Goal: Transaction & Acquisition: Purchase product/service

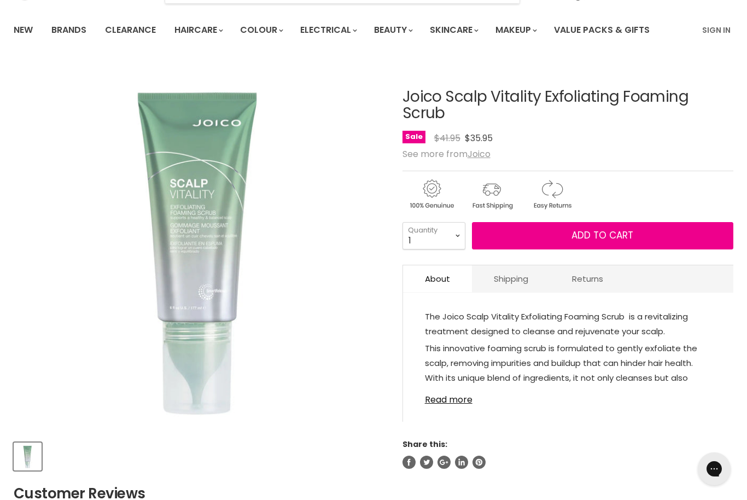
click at [532, 223] on button "Add to cart" at bounding box center [602, 235] width 261 height 27
click at [607, 229] on span "Add to cart" at bounding box center [602, 235] width 62 height 13
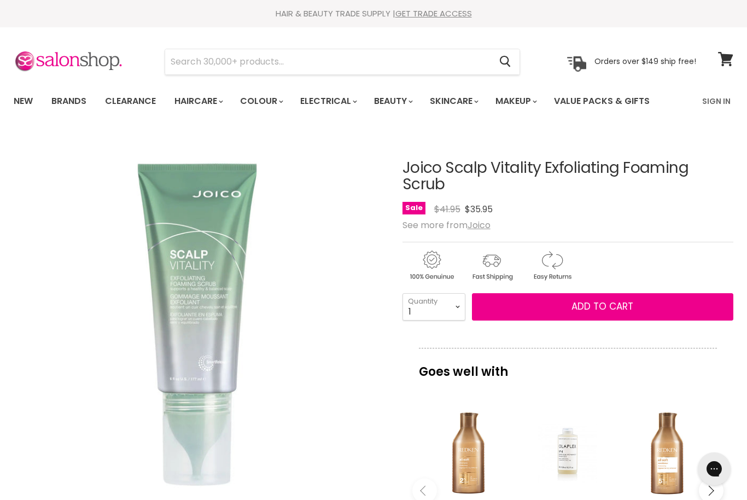
scroll to position [120, 0]
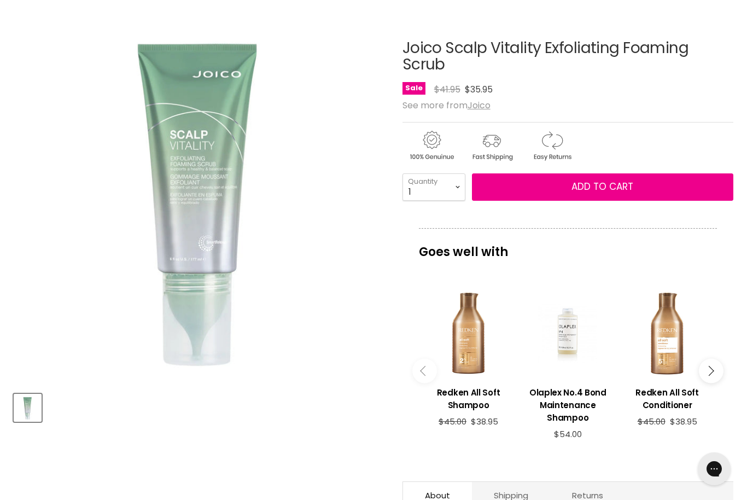
click at [490, 99] on u "Joico" at bounding box center [478, 105] width 23 height 13
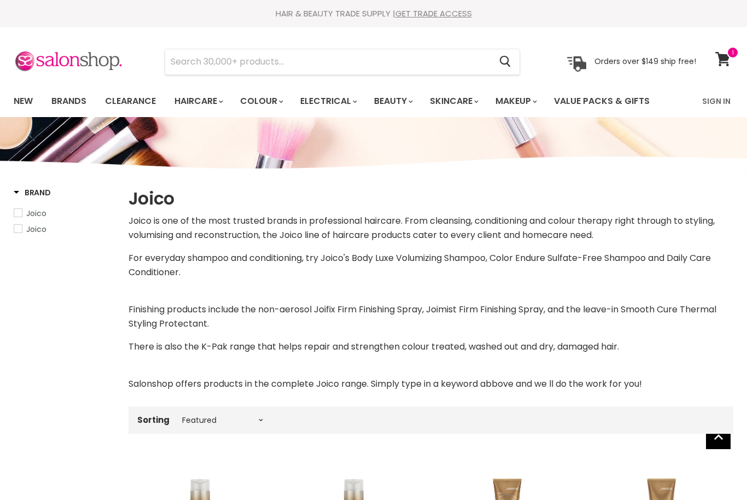
select select "manual"
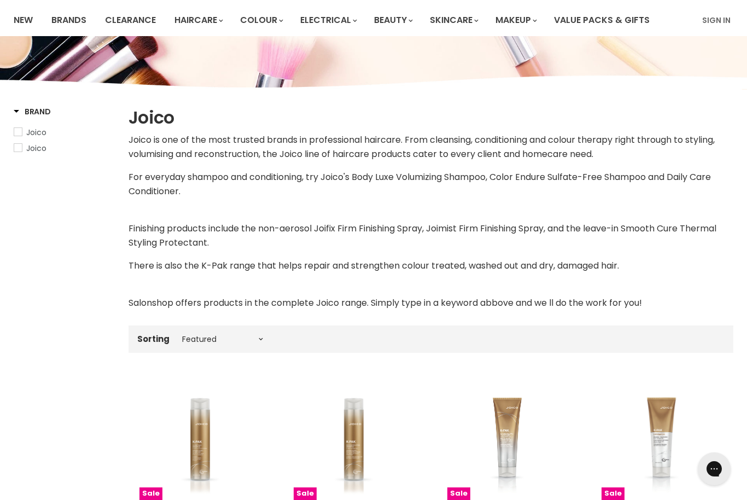
scroll to position [97, 0]
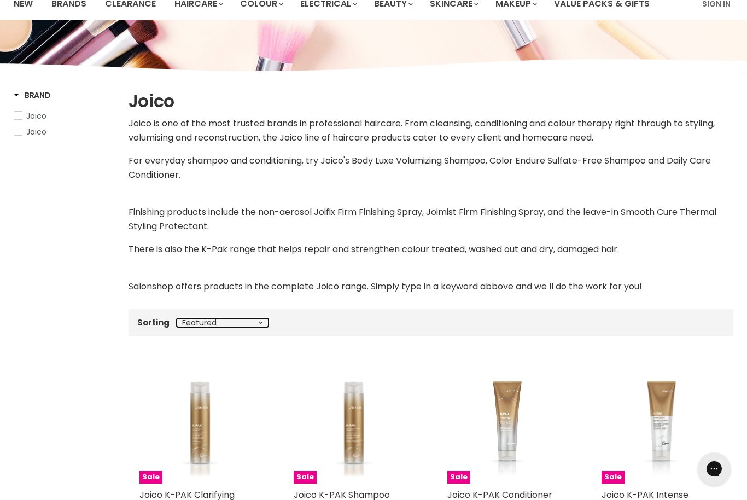
click at [262, 318] on select "Best selling Featured Price, low to high Price, high to low Alphabetically, A-Z…" at bounding box center [223, 322] width 92 height 9
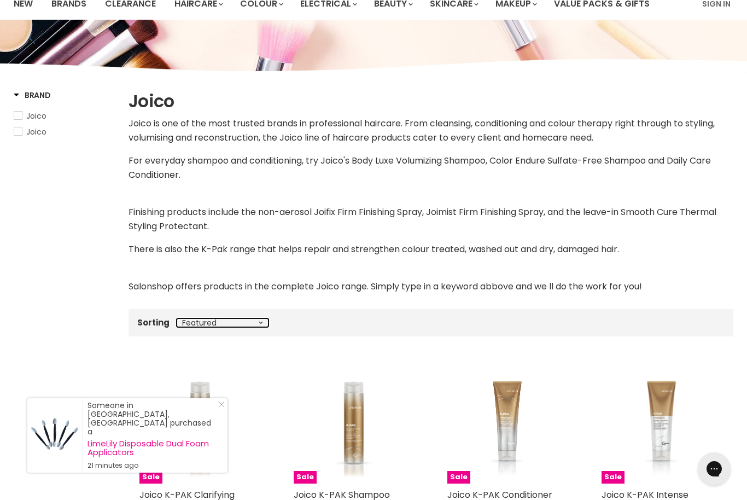
select select "created-descending"
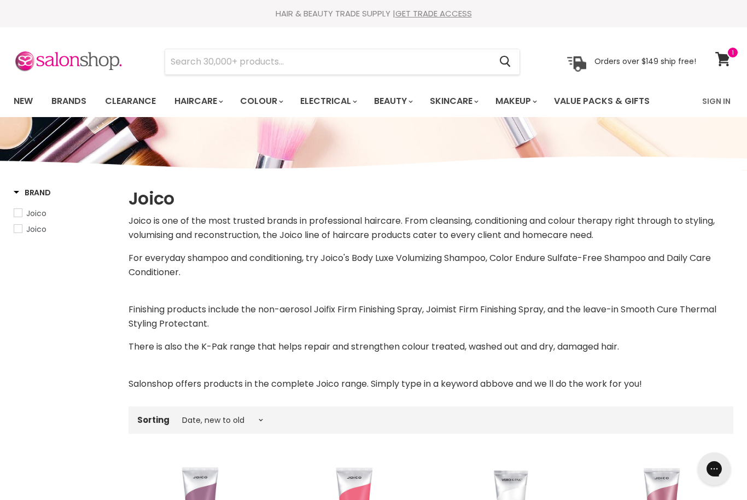
click at [73, 98] on link "Brands" at bounding box center [68, 101] width 51 height 23
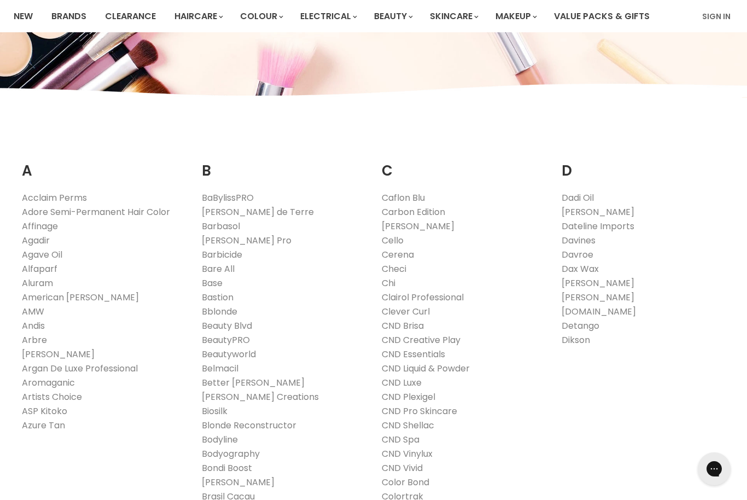
click at [589, 251] on link "Davroe" at bounding box center [577, 254] width 32 height 13
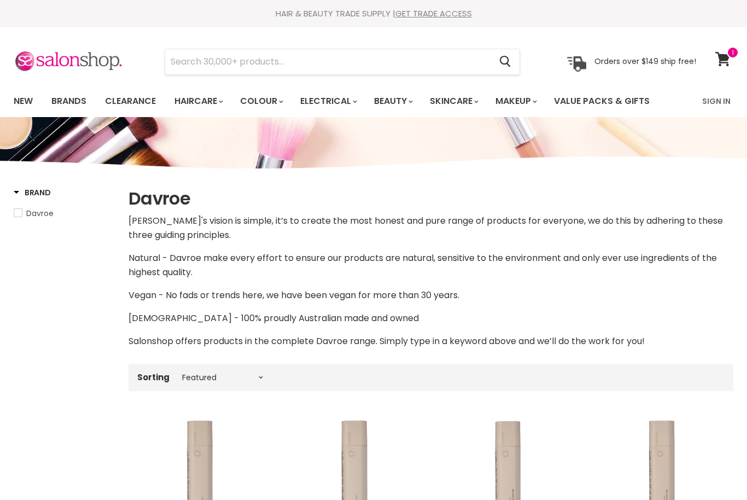
select select "manual"
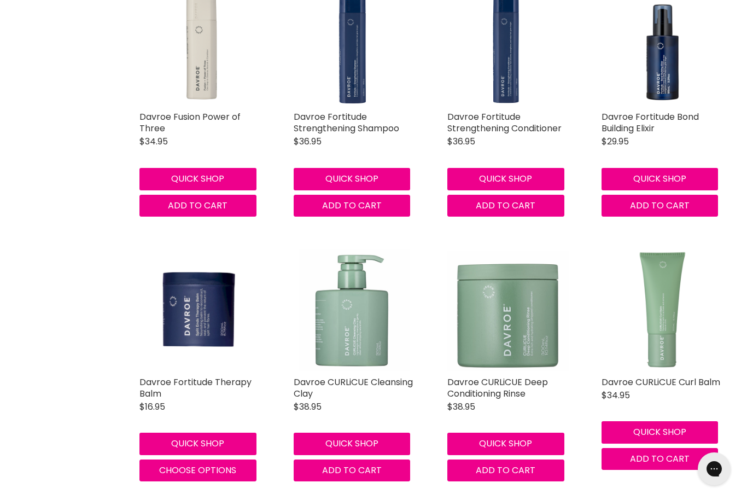
scroll to position [1815, 0]
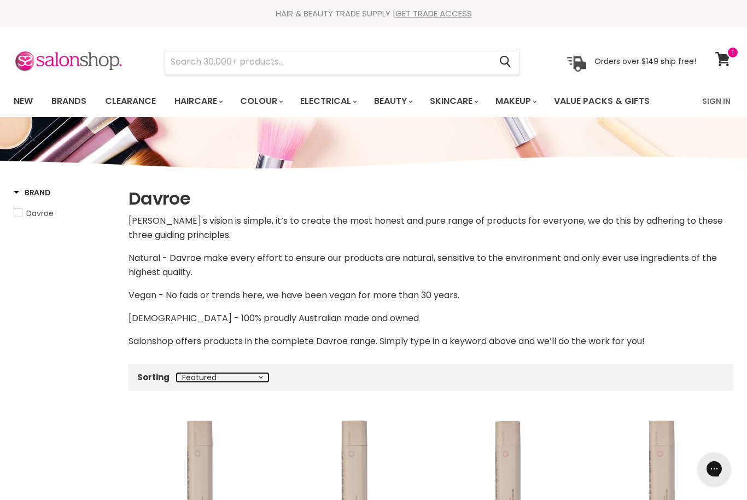
click at [256, 379] on select "Best selling Featured Price, low to high Price, high to low Alphabetically, A-Z…" at bounding box center [223, 377] width 92 height 9
select select "created-descending"
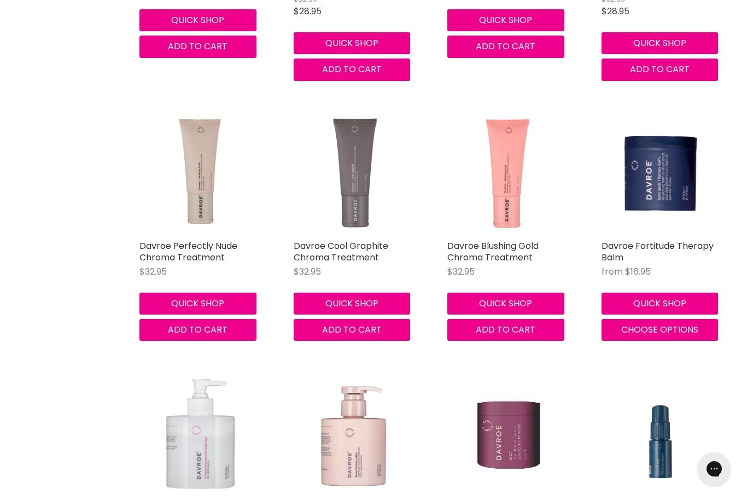
scroll to position [1102, 0]
